Goal: Answer question/provide support: Share knowledge or assist other users

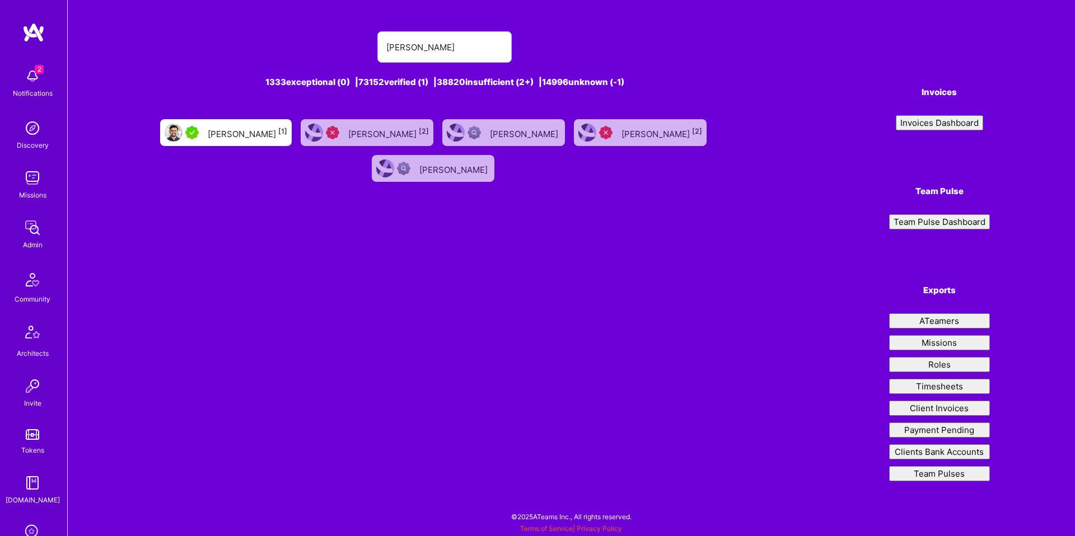
type input "[PERSON_NAME]"
click at [275, 128] on div "[PERSON_NAME] [1]" at bounding box center [248, 132] width 80 height 15
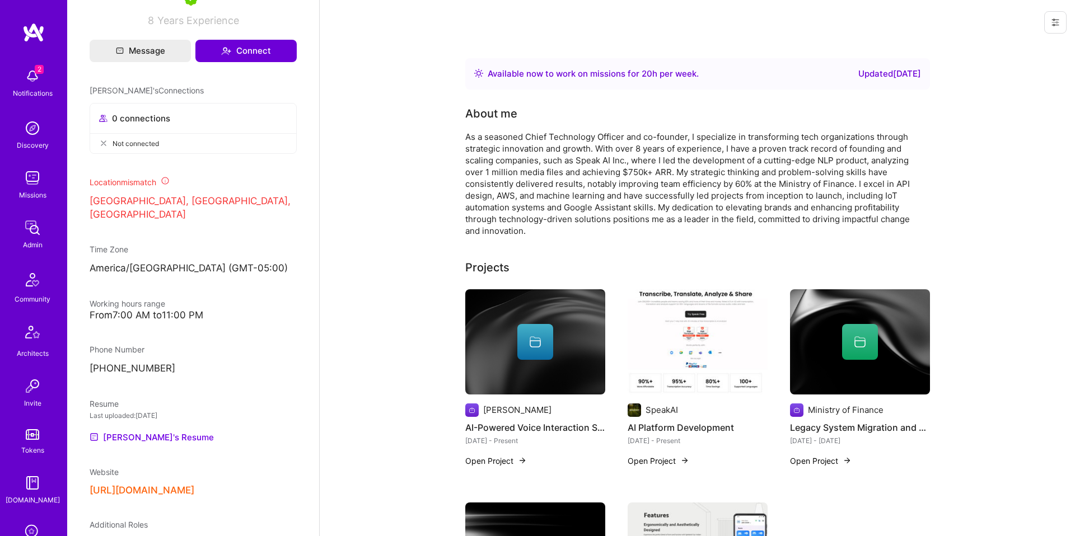
scroll to position [488, 0]
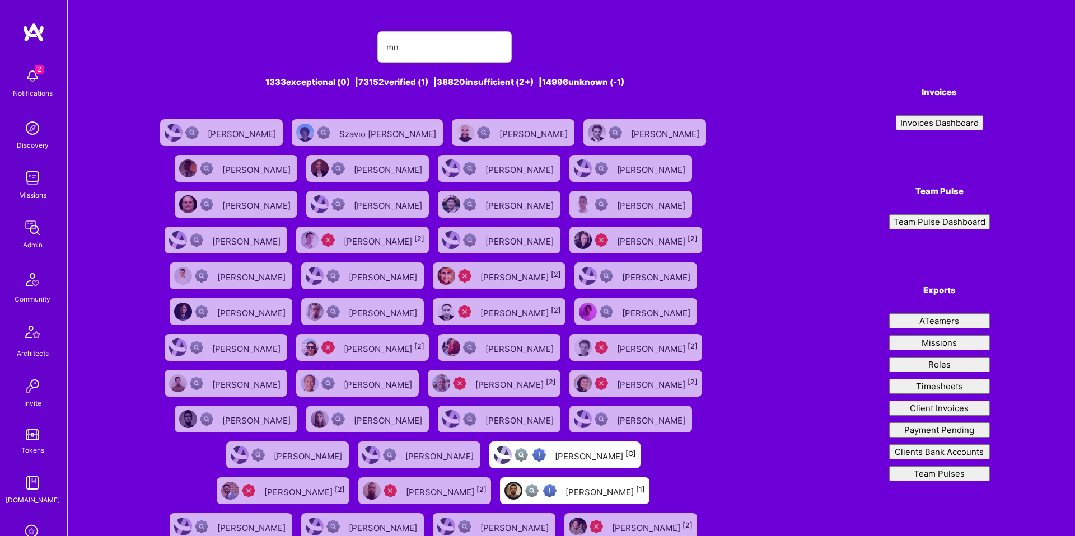
type input "m"
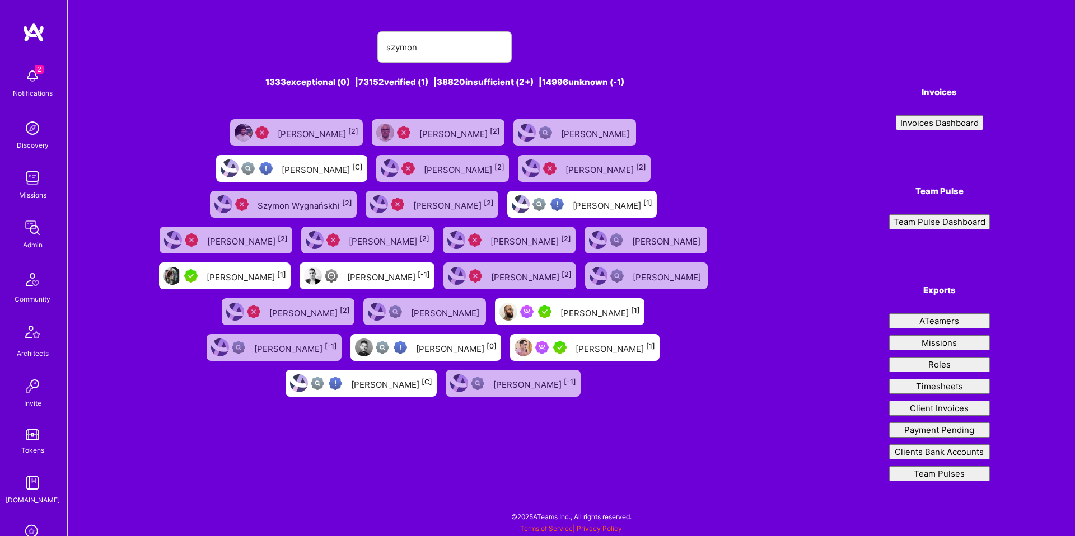
type input "szymon"
click at [510, 361] on div "[PERSON_NAME] [1]" at bounding box center [584, 347] width 149 height 27
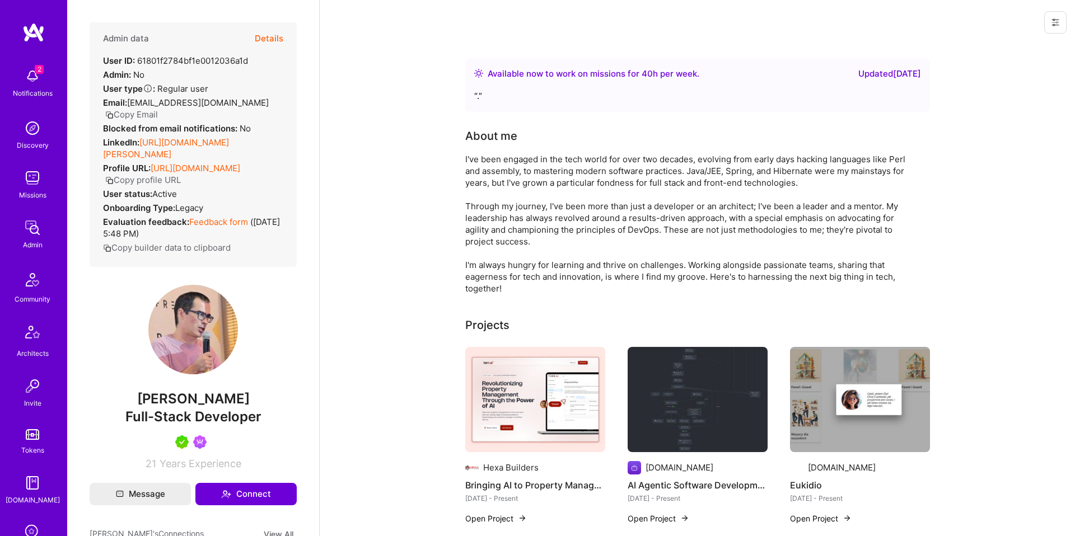
click at [268, 31] on button "Details" at bounding box center [269, 38] width 29 height 32
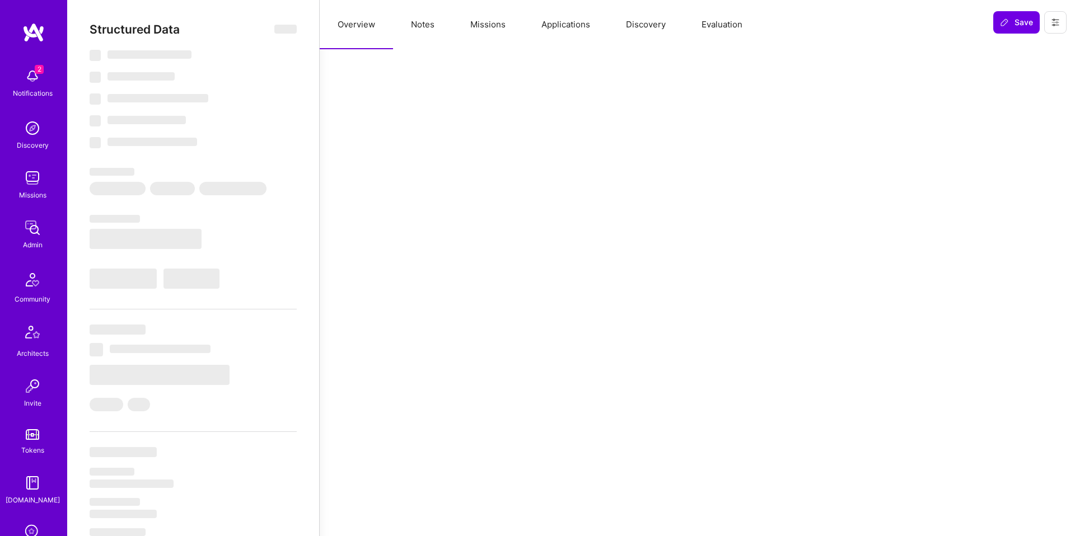
click at [429, 28] on button "Notes" at bounding box center [422, 24] width 59 height 49
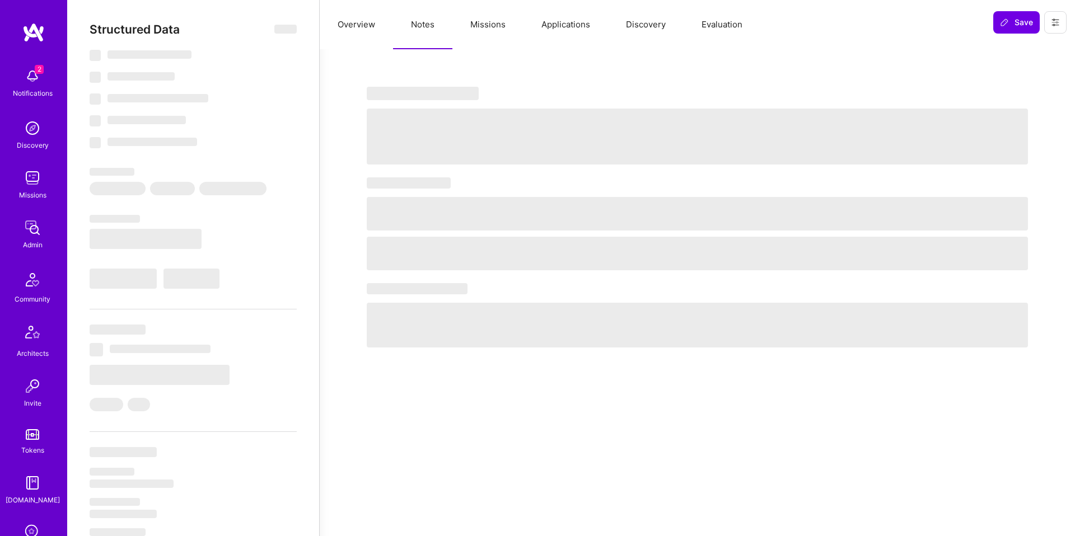
select select "Right Now"
select select "5"
select select "4"
select select "7"
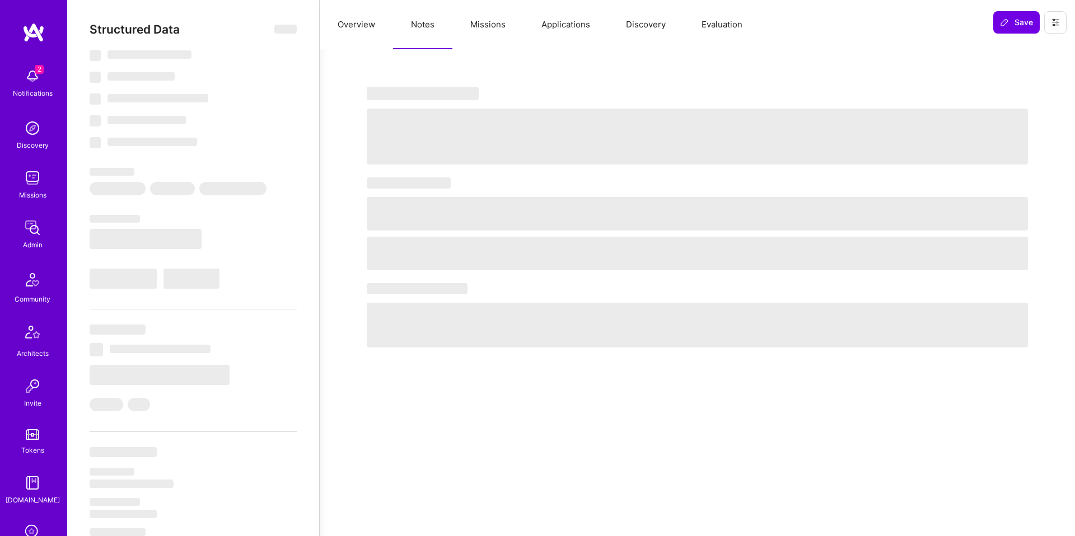
select select "PL"
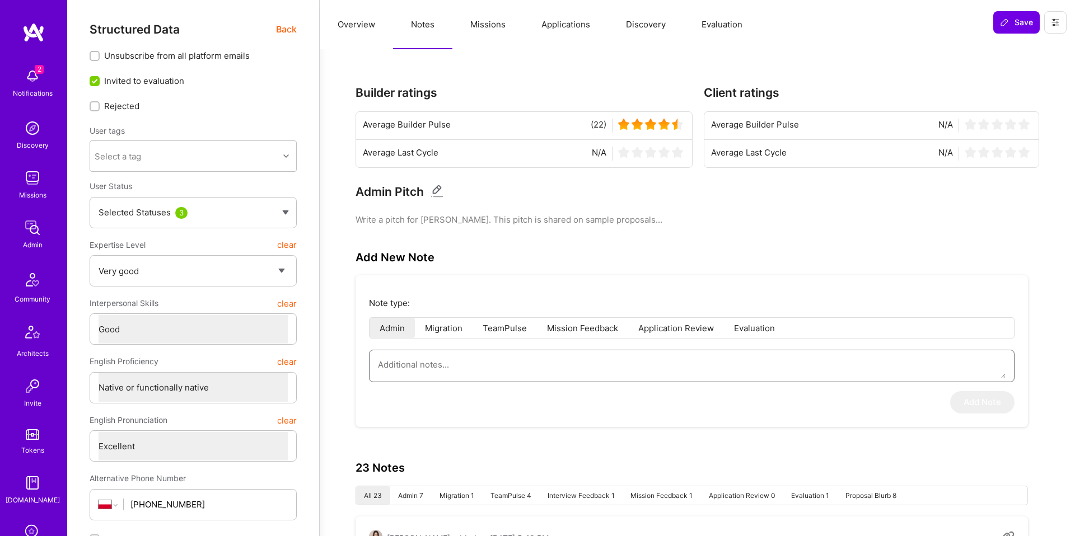
click at [496, 357] on textarea at bounding box center [692, 365] width 628 height 29
paste textarea "• Experience: At Terr.AI delivered full-stack MVP infra in <2 weeks (DevOps, CI…"
type textarea "x"
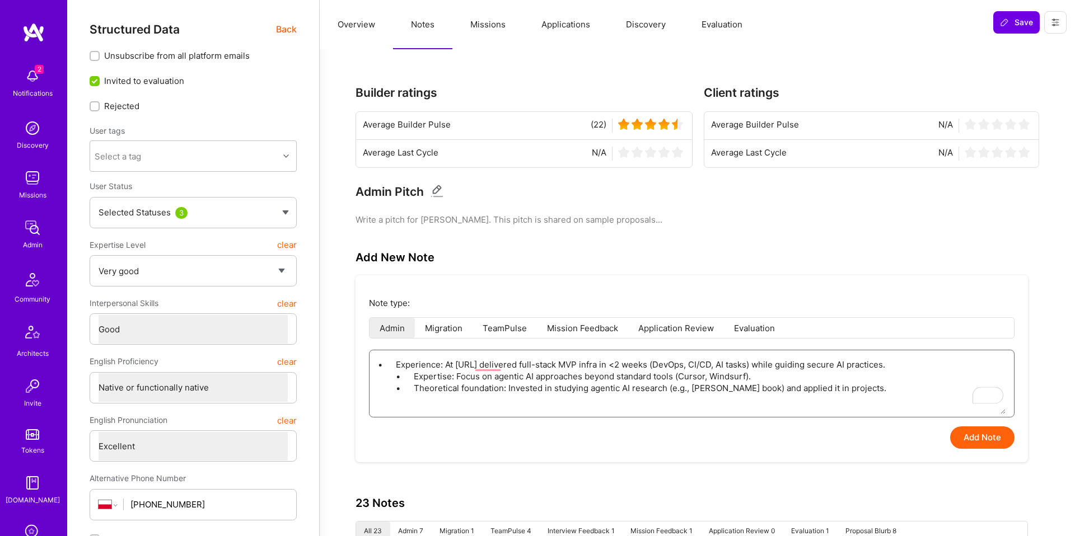
type textarea "• Experience: At Terr.AI delivered full-stack MVP infra in <2 weeks (DevOps, CI…"
click at [995, 436] on button "Add Note" at bounding box center [982, 438] width 64 height 22
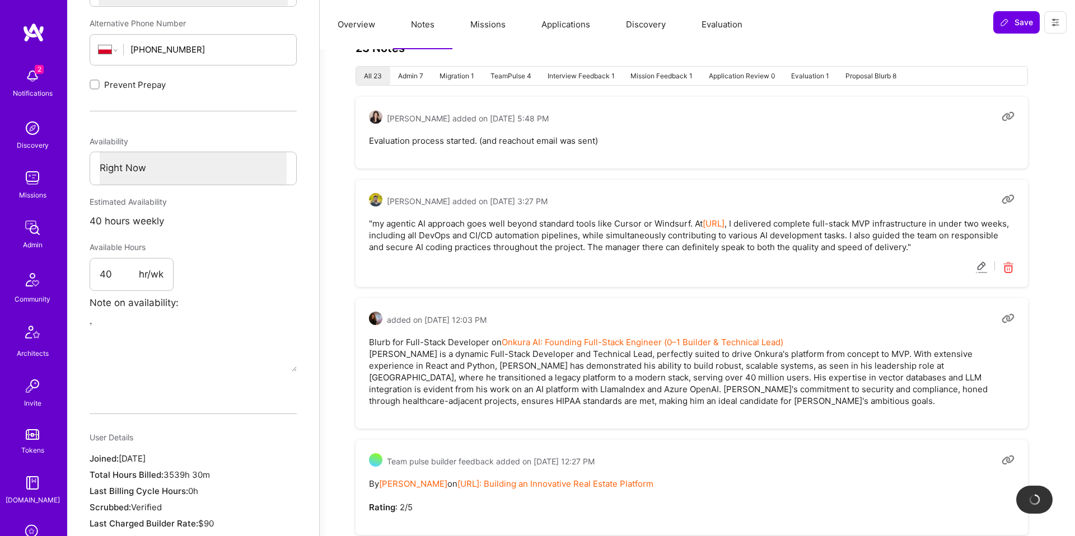
scroll to position [456, 0]
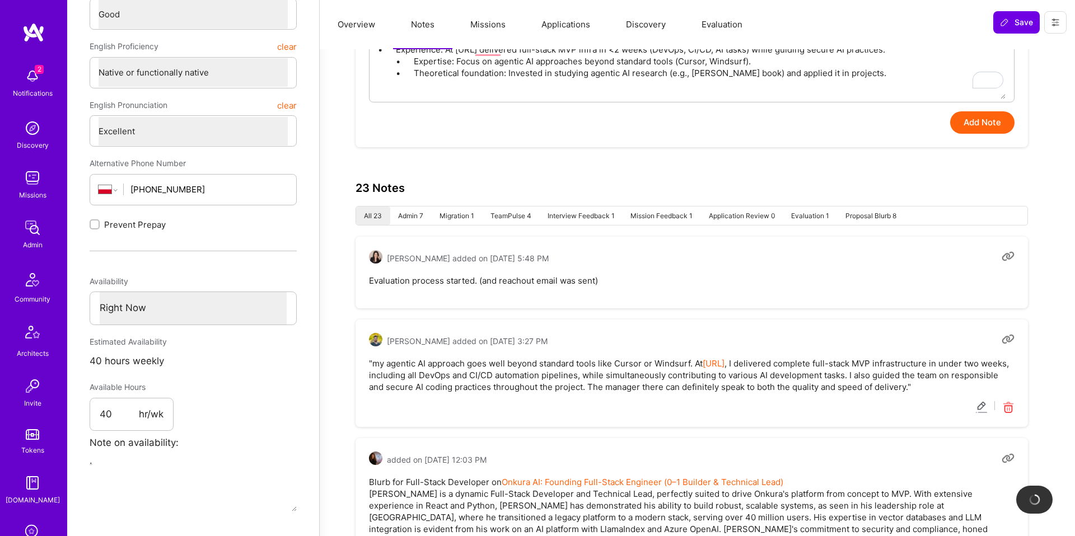
type textarea "x"
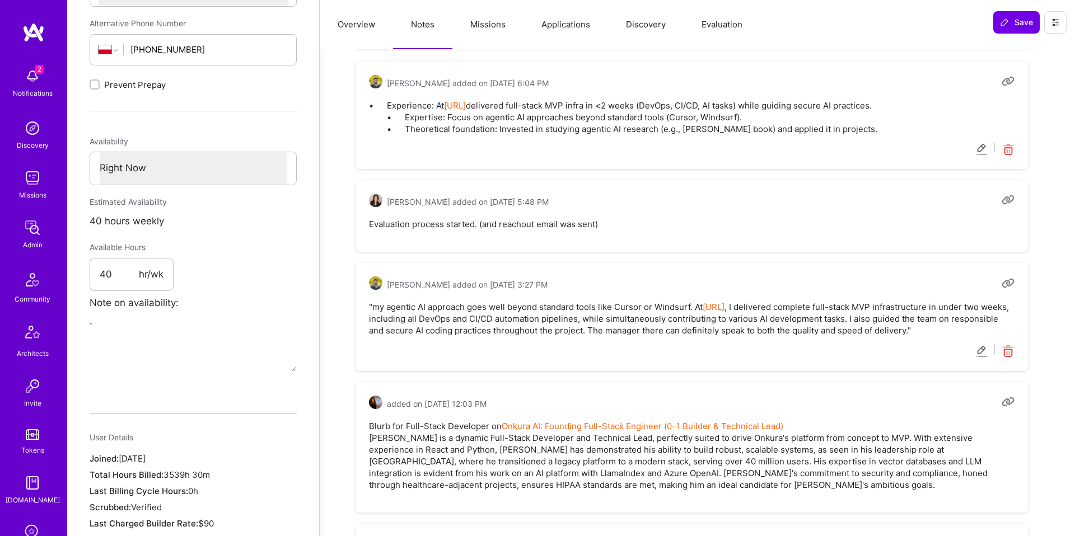
scroll to position [454, 0]
click at [1009, 150] on icon at bounding box center [1008, 151] width 13 height 13
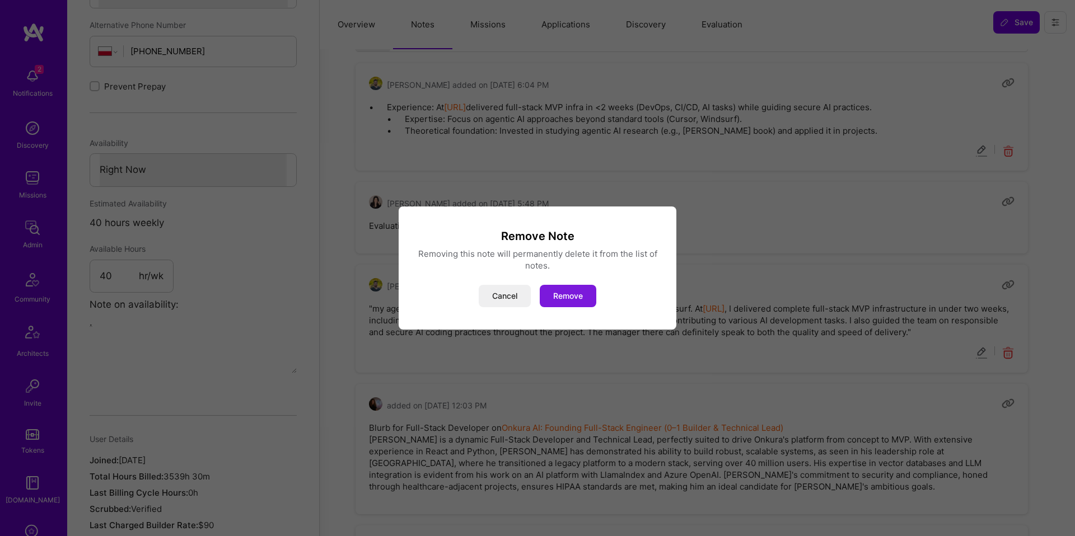
click at [573, 295] on button "Remove" at bounding box center [568, 296] width 57 height 22
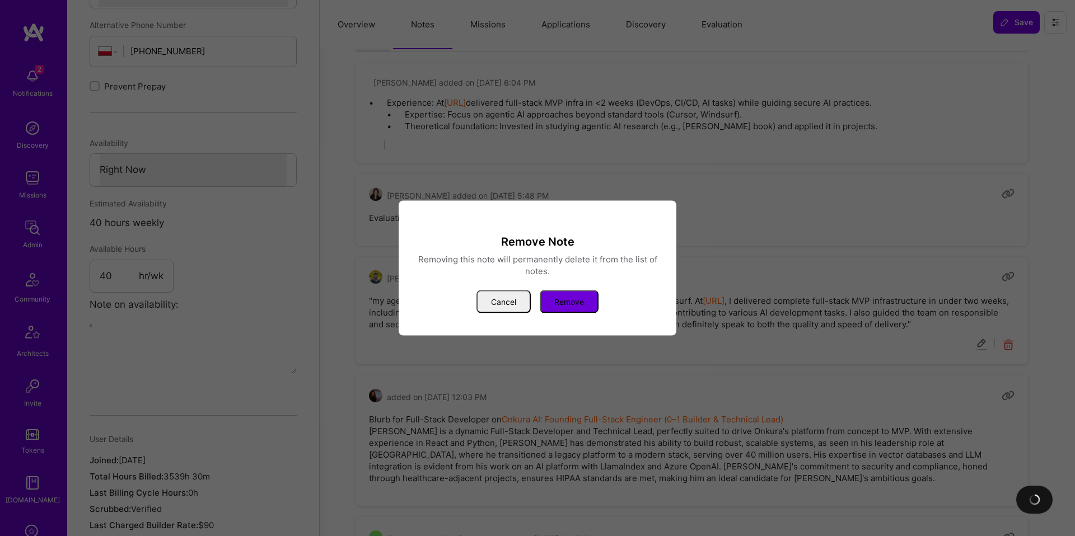
type textarea "x"
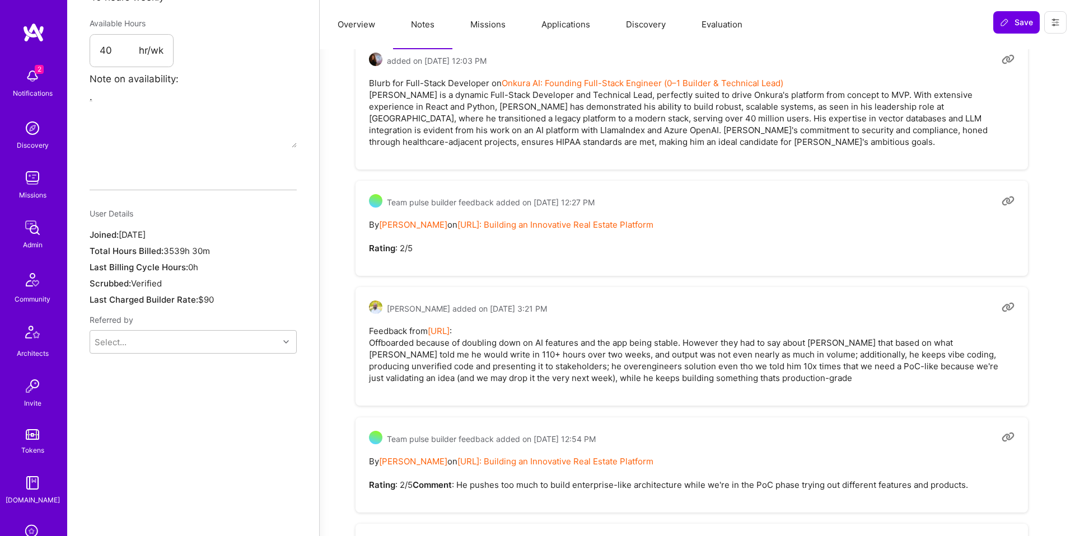
scroll to position [688, 0]
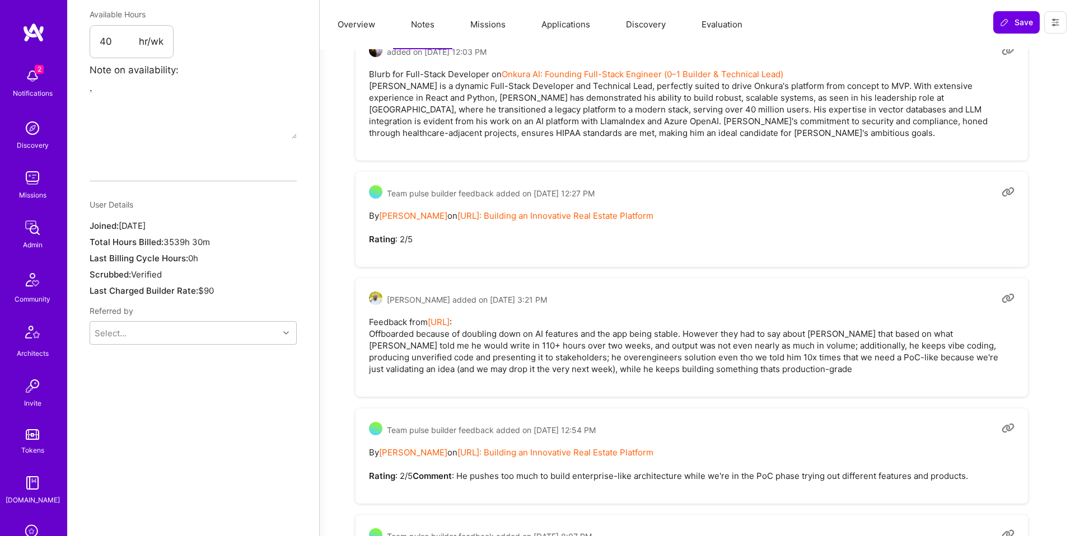
click at [553, 338] on pre "Feedback from Terr.ai : Offboarded because of doubling down on AI features and …" at bounding box center [692, 345] width 646 height 59
click at [553, 339] on pre "Feedback from Terr.ai : Offboarded because of doubling down on AI features and …" at bounding box center [692, 345] width 646 height 59
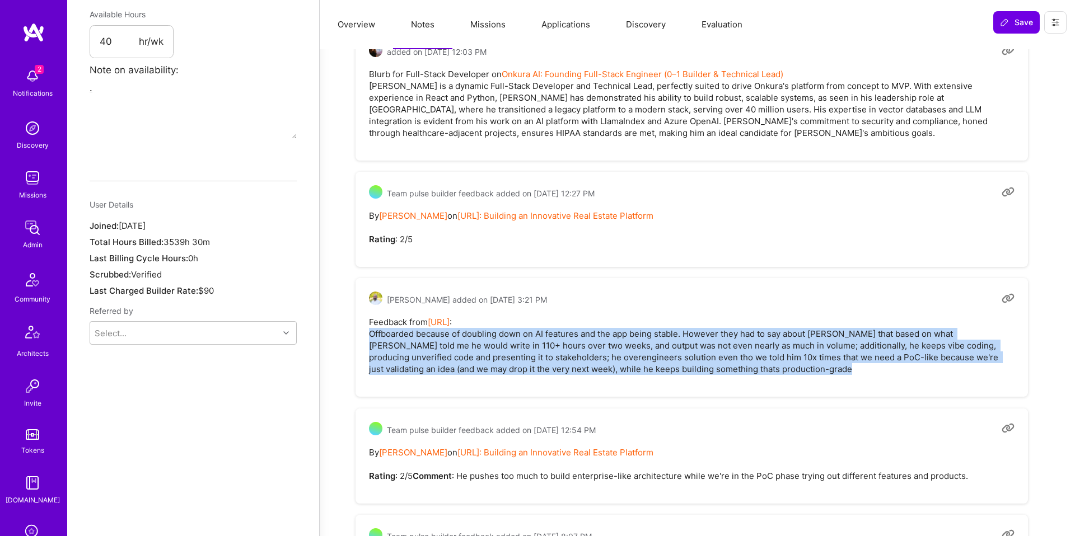
click at [553, 339] on pre "Feedback from Terr.ai : Offboarded because of doubling down on AI features and …" at bounding box center [692, 345] width 646 height 59
copy pre "Offboarded because of doubling down on AI features and the app being stable. Ho…"
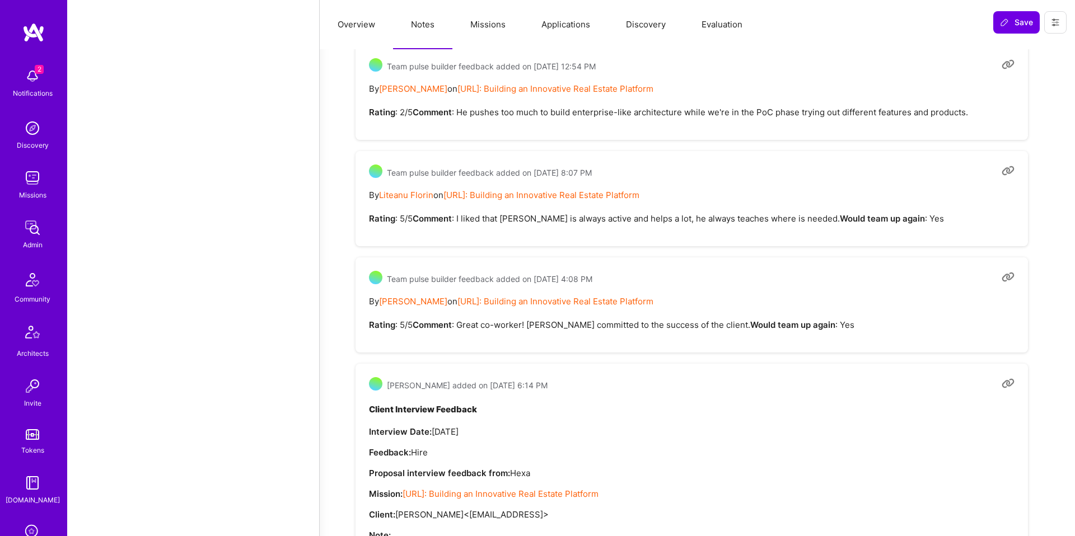
scroll to position [1053, 0]
click at [615, 118] on pre "By Tomislav Peharda on Terr.ai: Building an Innovative Real Estate Platform Rat…" at bounding box center [692, 99] width 646 height 35
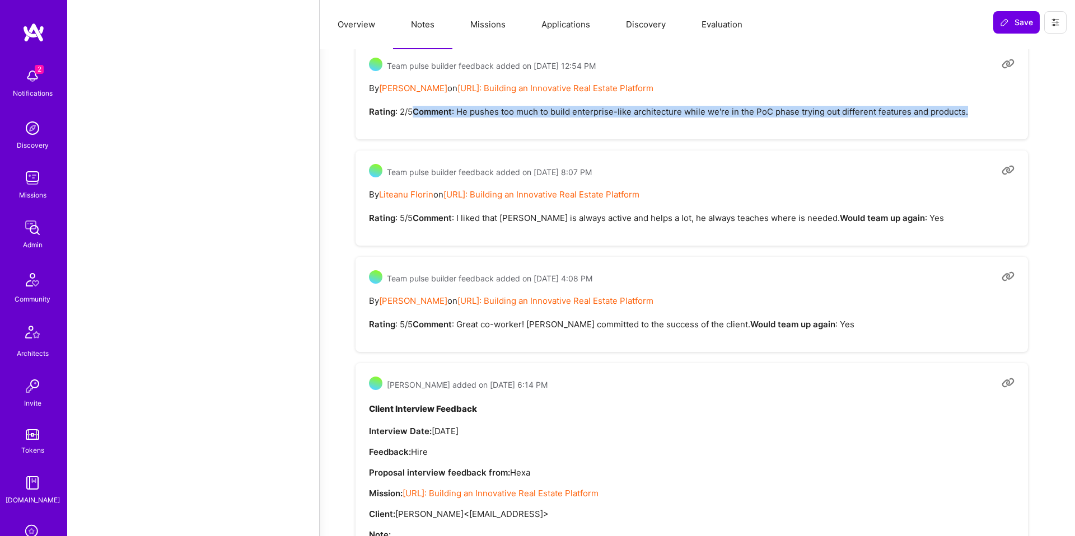
click at [615, 118] on pre "By Tomislav Peharda on Terr.ai: Building an Innovative Real Estate Platform Rat…" at bounding box center [692, 99] width 646 height 35
copy pre "Comment : He pushes too much to build enterprise-like architecture while we're …"
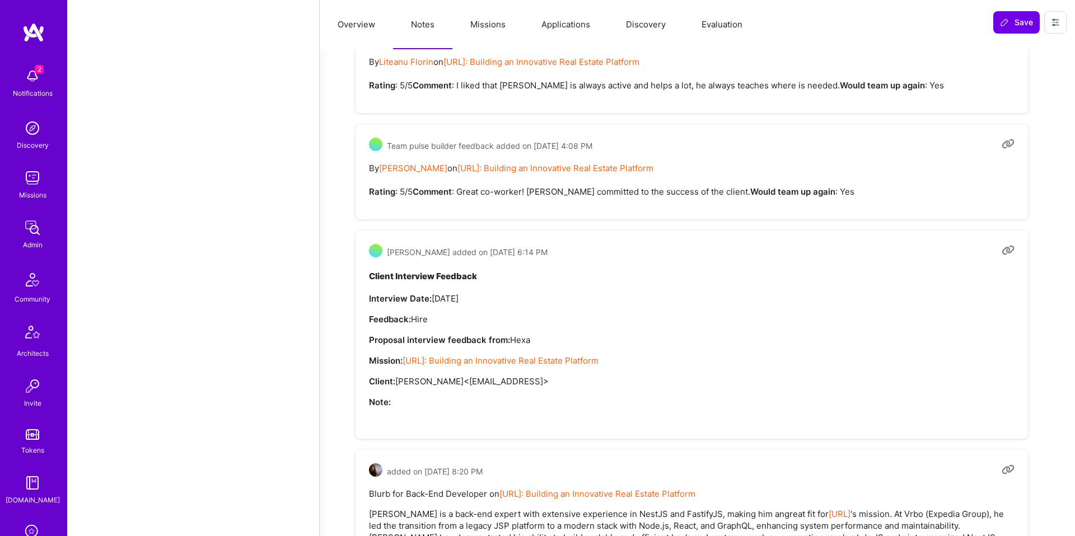
scroll to position [1191, 0]
